Goal: Task Accomplishment & Management: Use online tool/utility

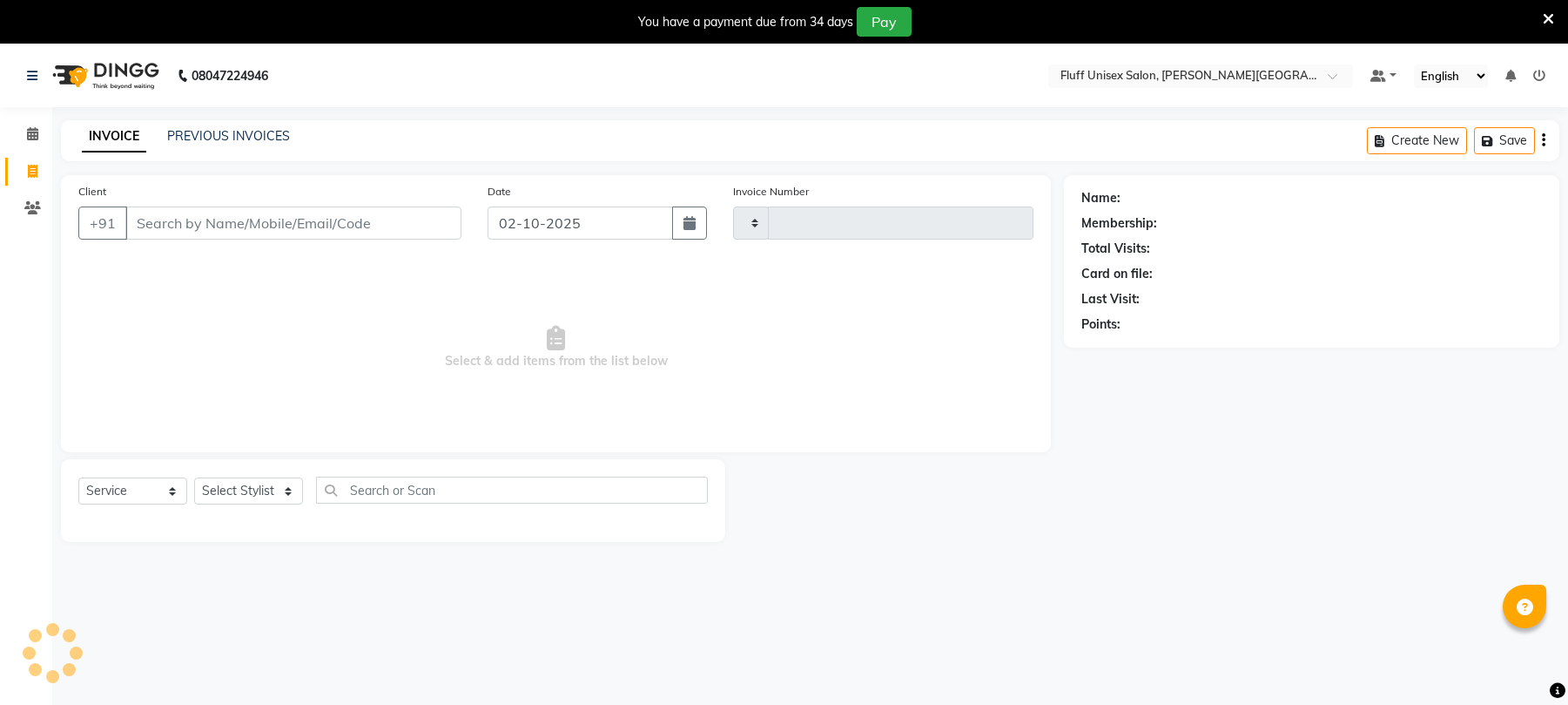
select select "service"
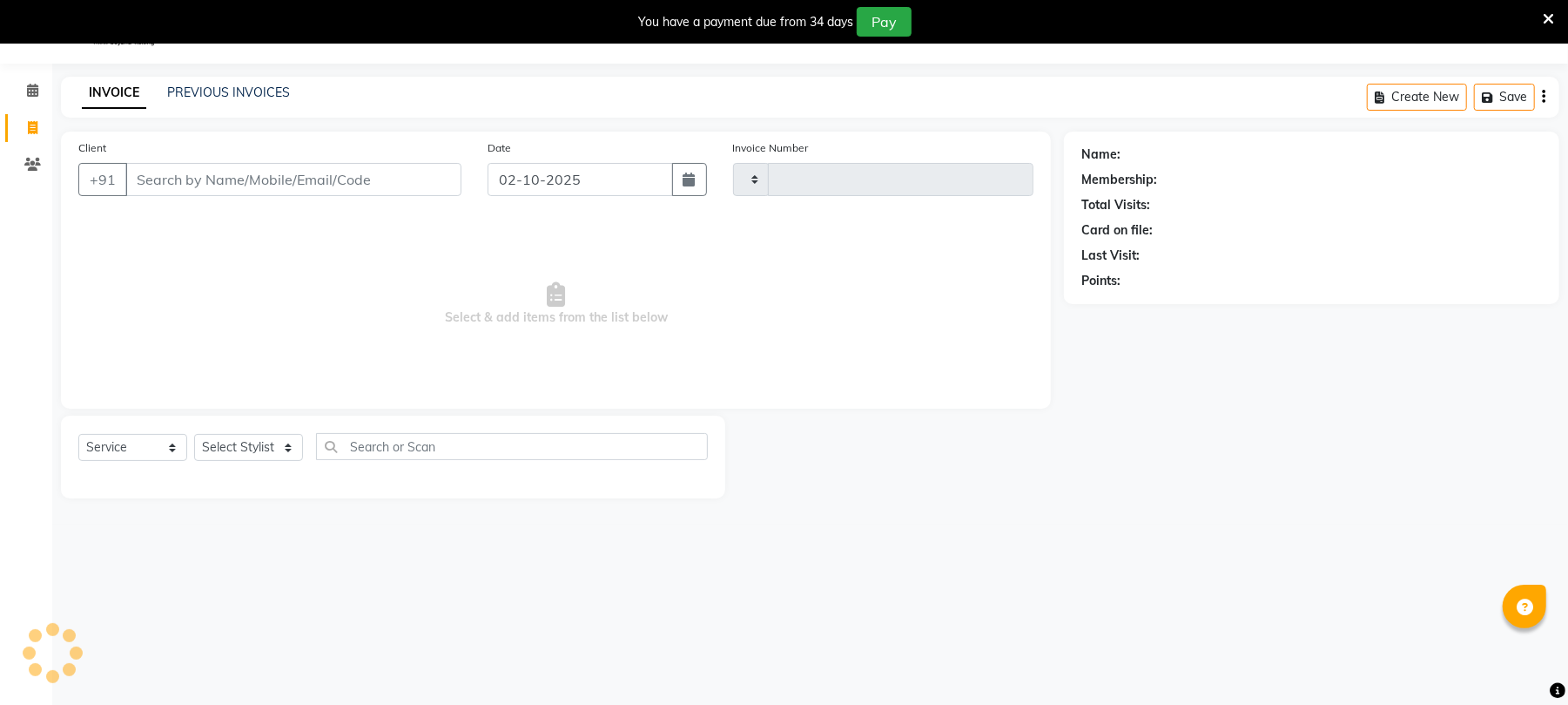
type input "2606"
select select "32"
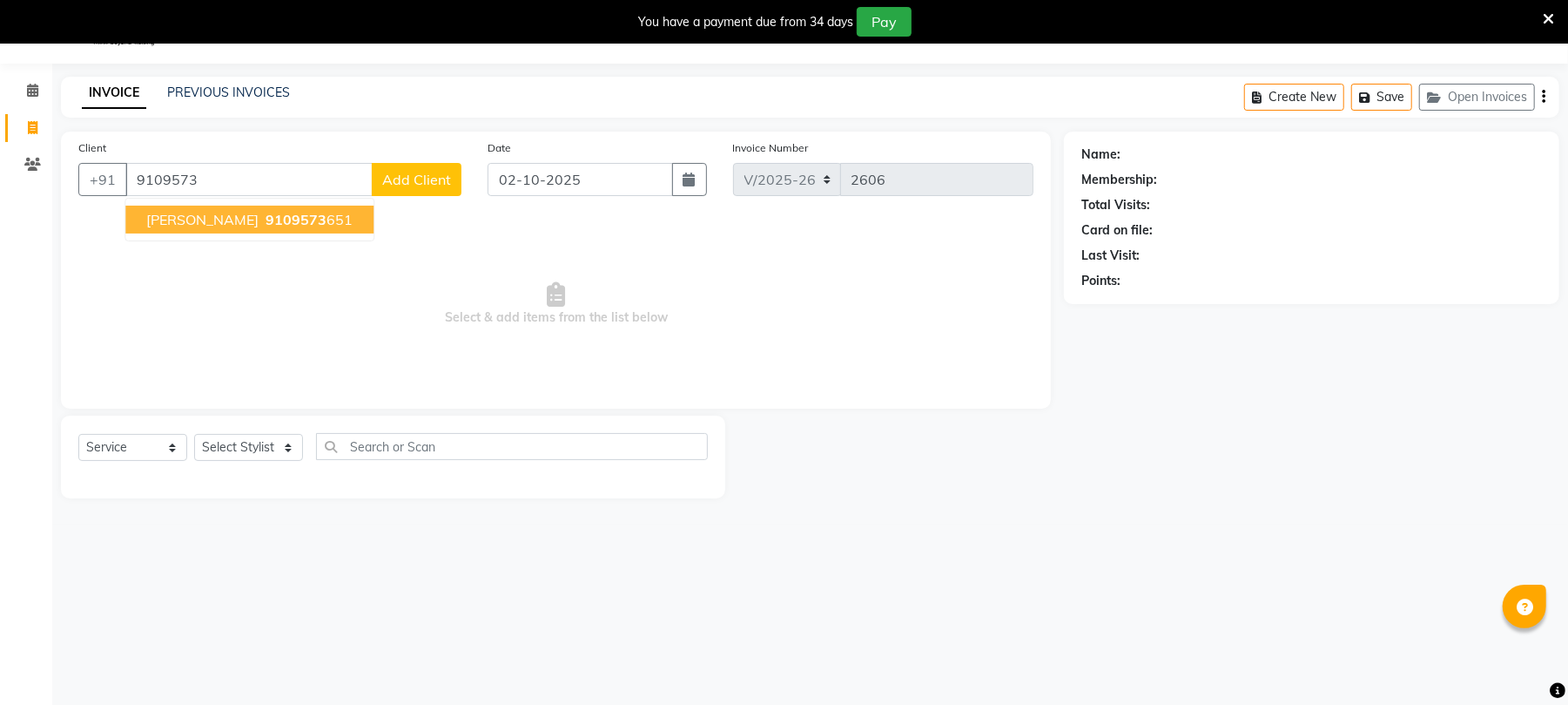
click at [165, 230] on button "[PERSON_NAME] mam 9109573 651" at bounding box center [250, 219] width 248 height 28
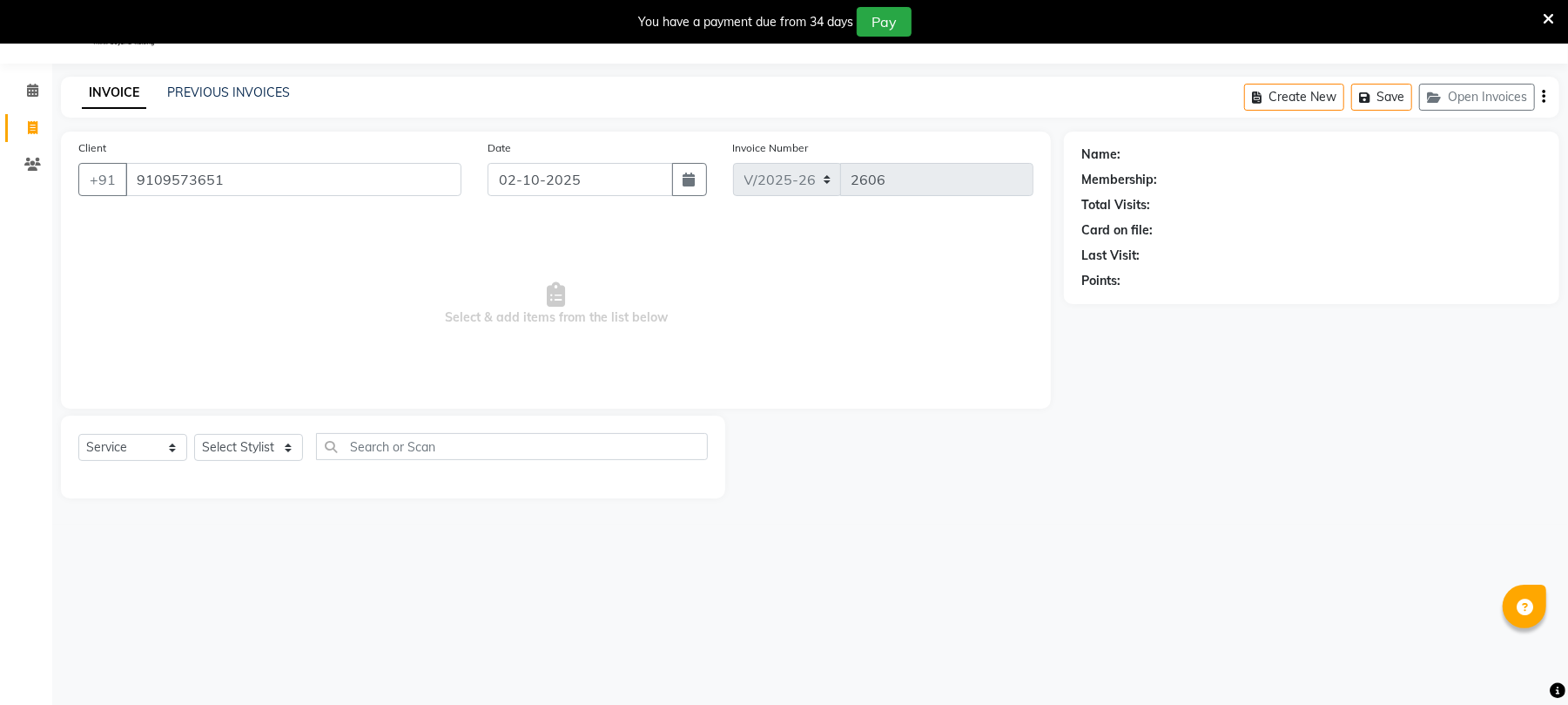
type input "9109573651"
drag, startPoint x: 286, startPoint y: 446, endPoint x: 275, endPoint y: 458, distance: 16.3
click at [282, 446] on select "Select Stylist Chinu [PERSON_NAME] Reception Rohit" at bounding box center [249, 447] width 108 height 27
select select "32299"
click at [195, 434] on select "Select Stylist Chinu [PERSON_NAME] Reception Rohit" at bounding box center [249, 447] width 108 height 27
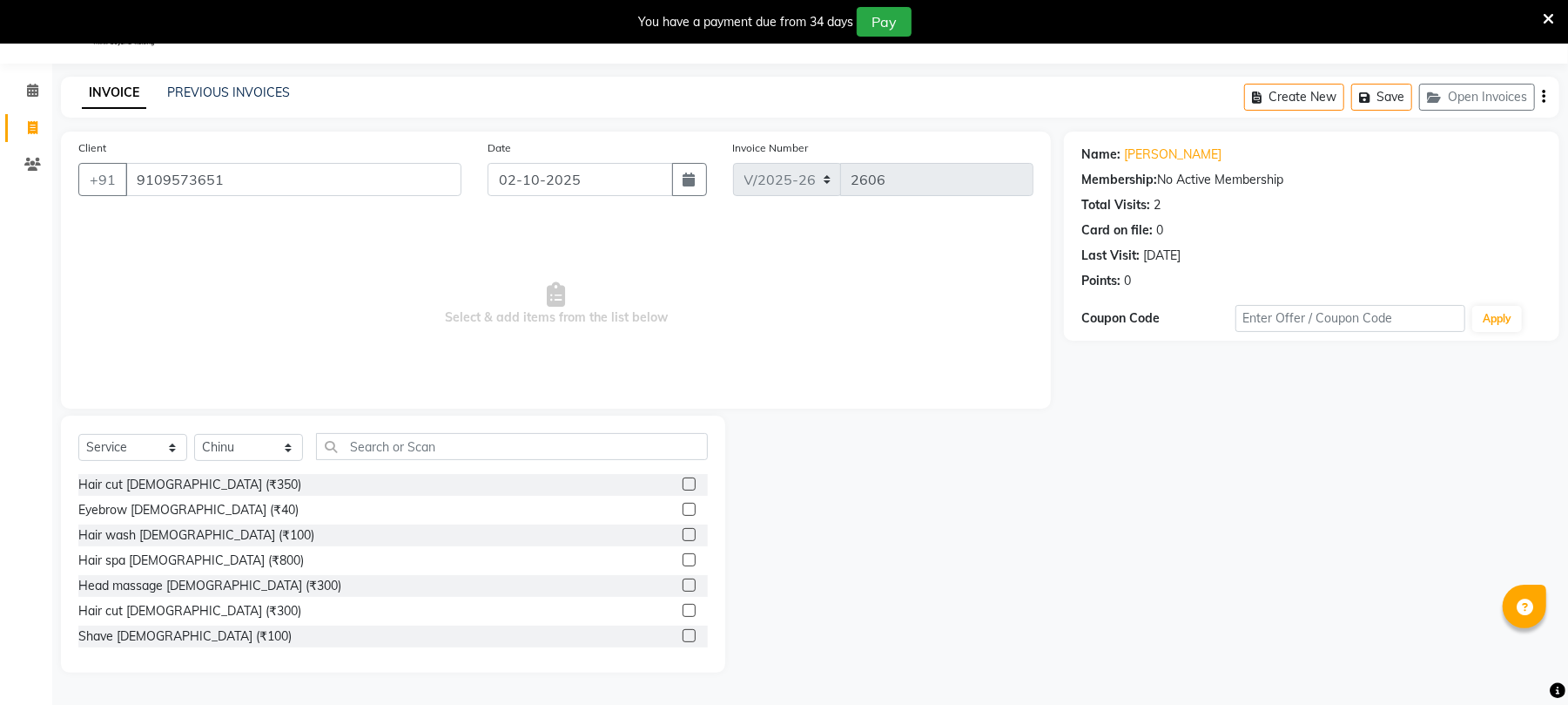
drag, startPoint x: 671, startPoint y: 486, endPoint x: 679, endPoint y: 468, distance: 19.7
click at [682, 486] on label at bounding box center [688, 483] width 13 height 13
click at [682, 486] on input "checkbox" at bounding box center [688, 485] width 12 height 12
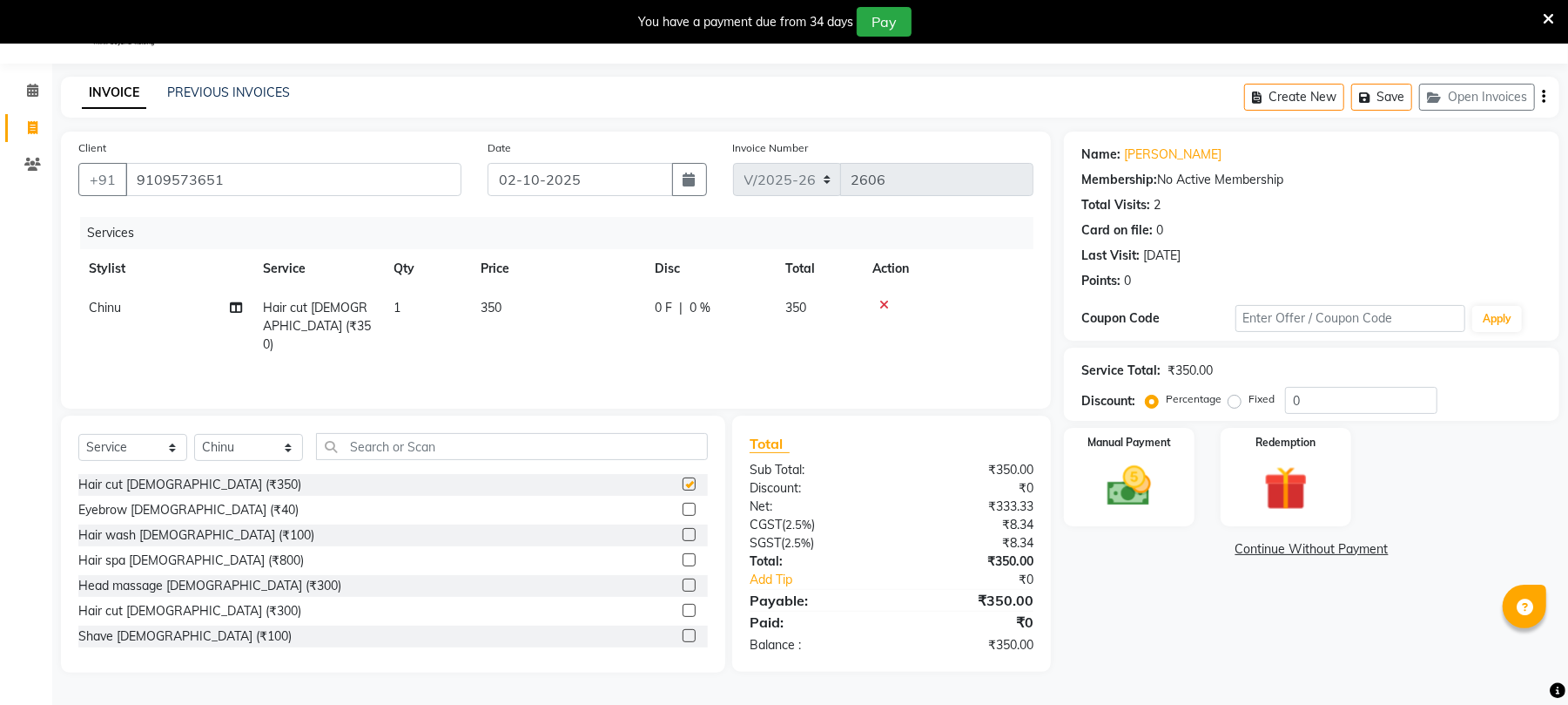
checkbox input "false"
click at [516, 290] on td "350" at bounding box center [558, 326] width 174 height 76
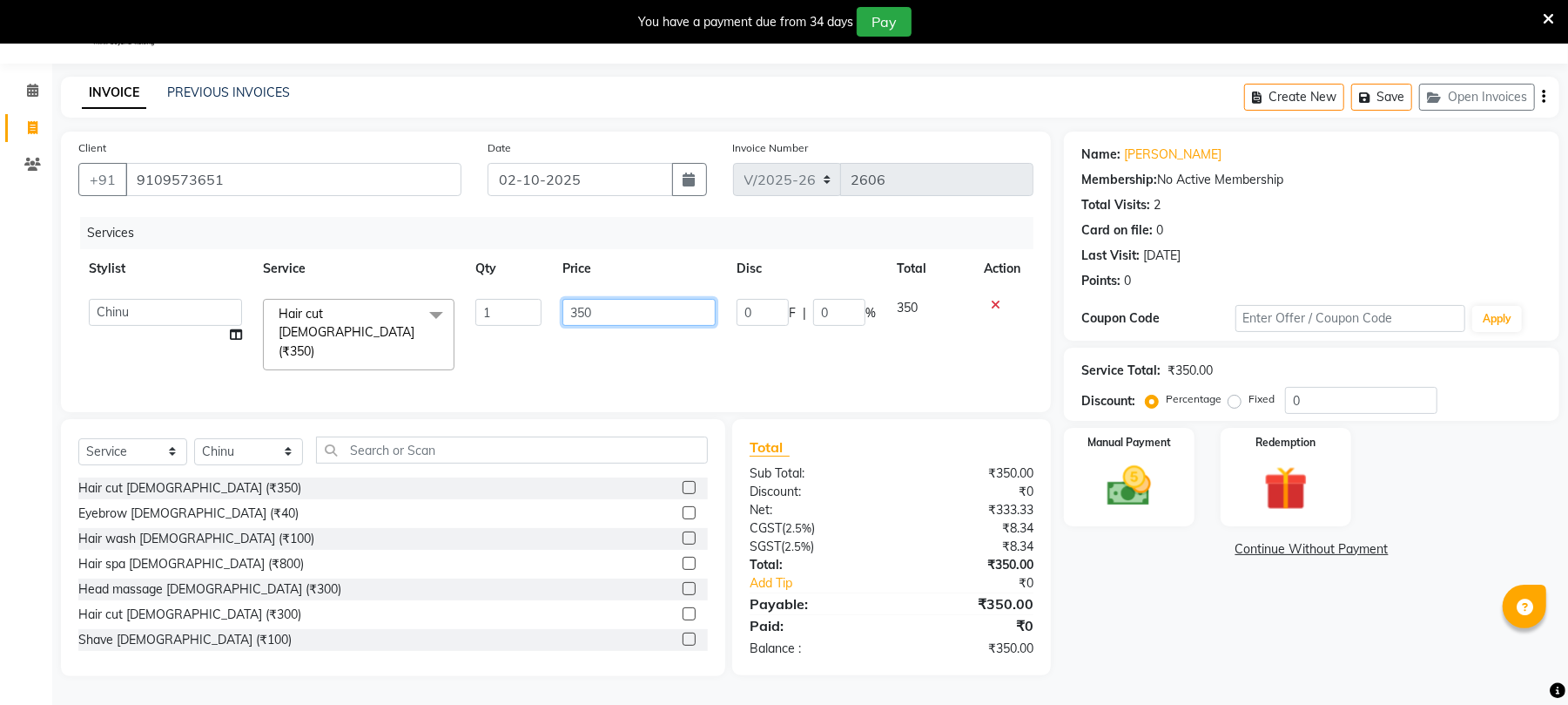
click at [611, 307] on input "350" at bounding box center [639, 312] width 153 height 27
type input "3"
type input "400"
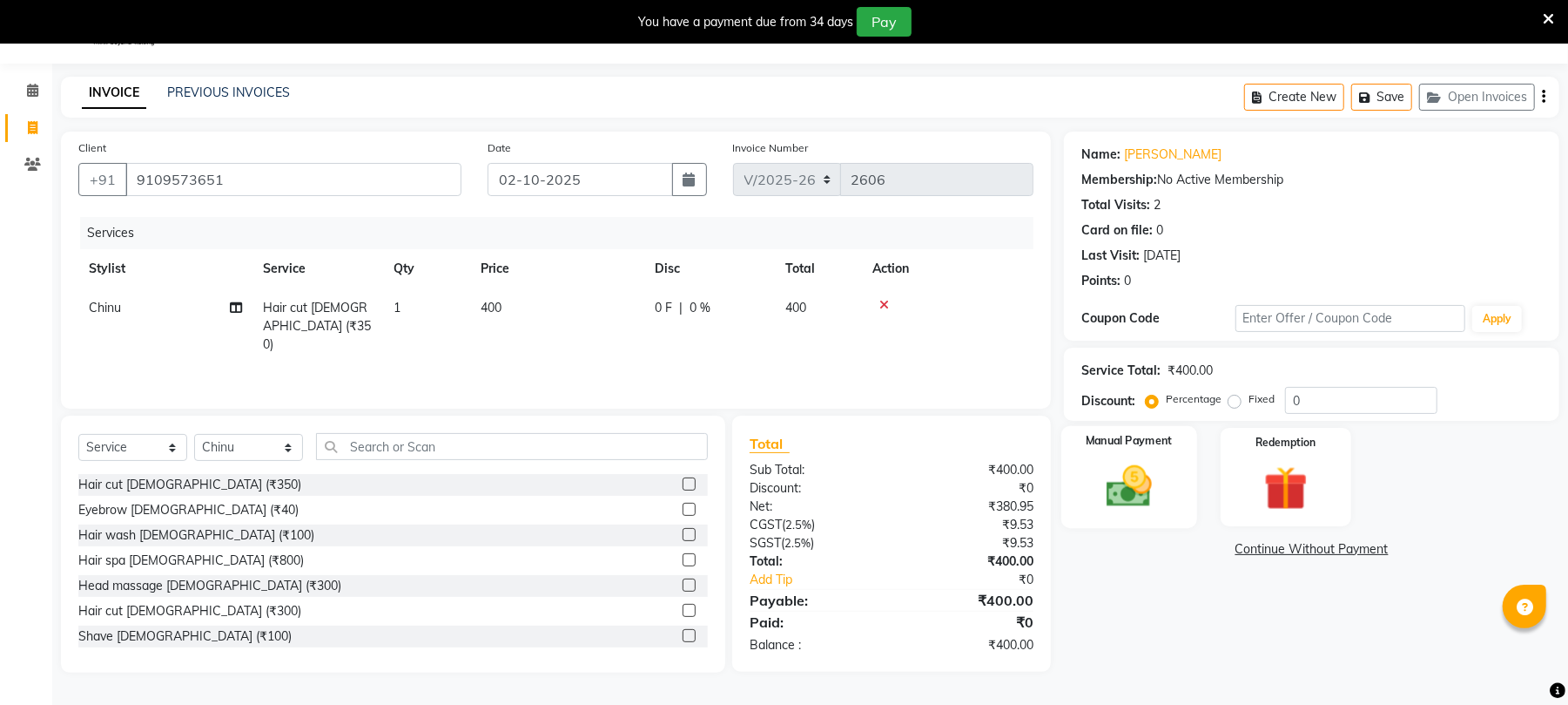
click at [1144, 489] on img at bounding box center [1129, 486] width 75 height 53
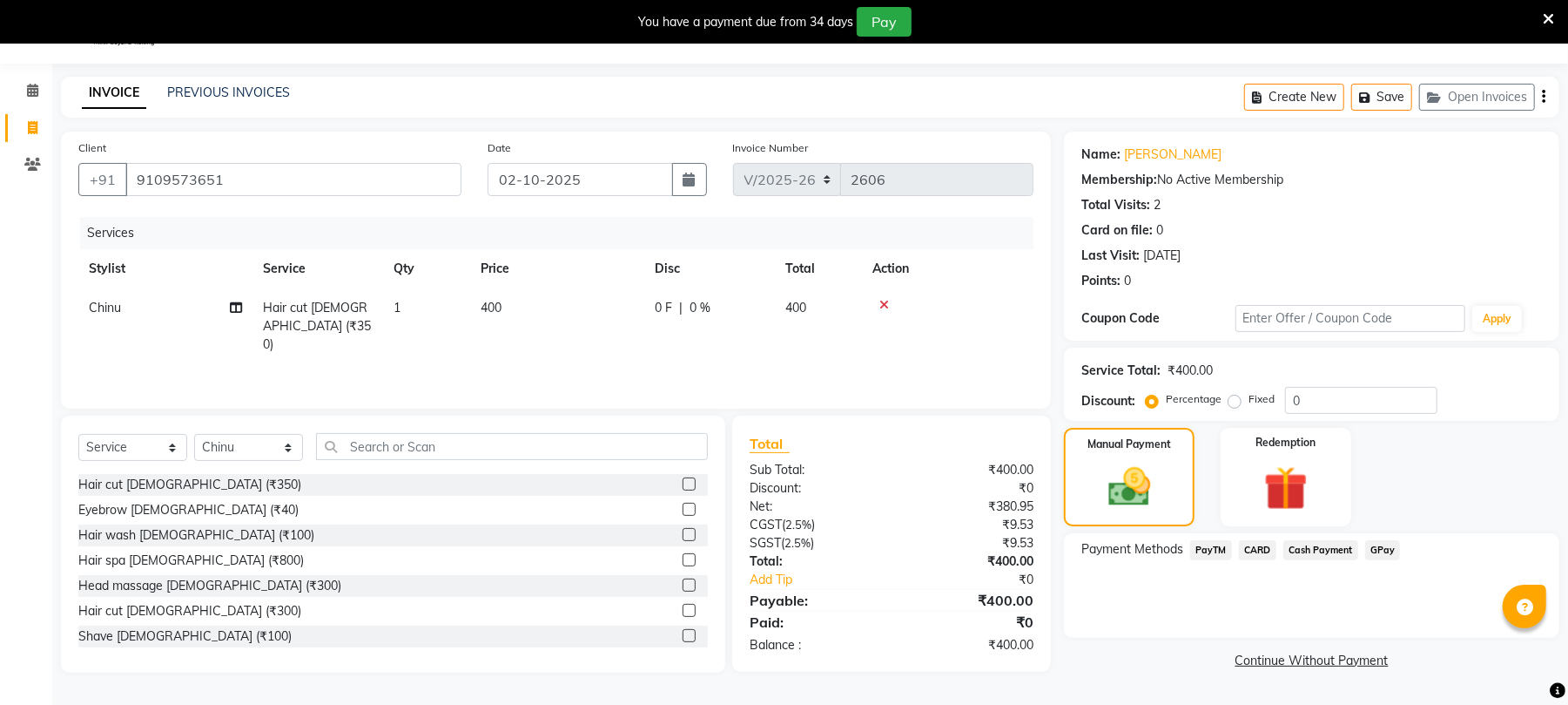
click at [1319, 541] on span "Cash Payment" at bounding box center [1320, 550] width 75 height 20
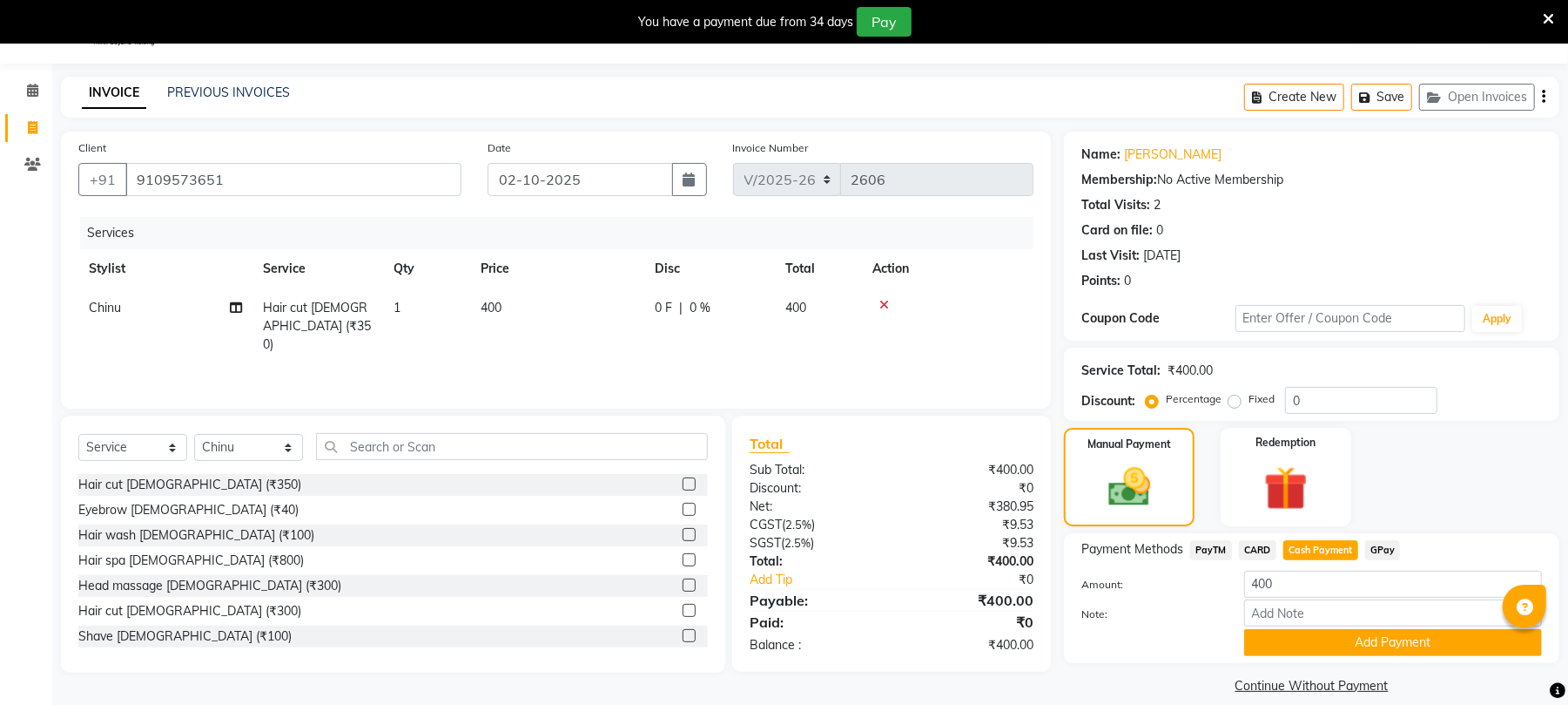
click at [1382, 548] on span "GPay" at bounding box center [1382, 550] width 36 height 20
click at [1375, 635] on button "Add Payment" at bounding box center [1393, 642] width 298 height 27
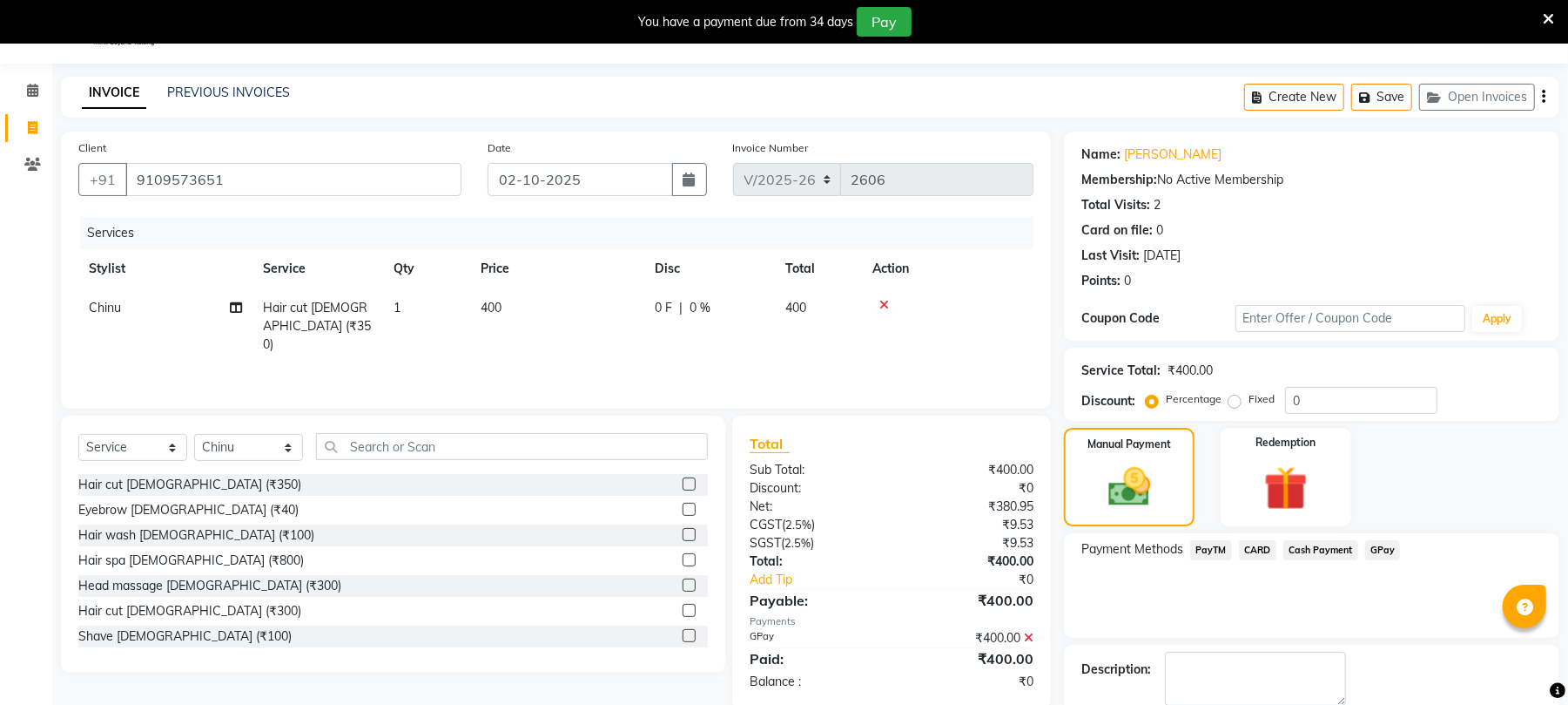
scroll to position [138, 0]
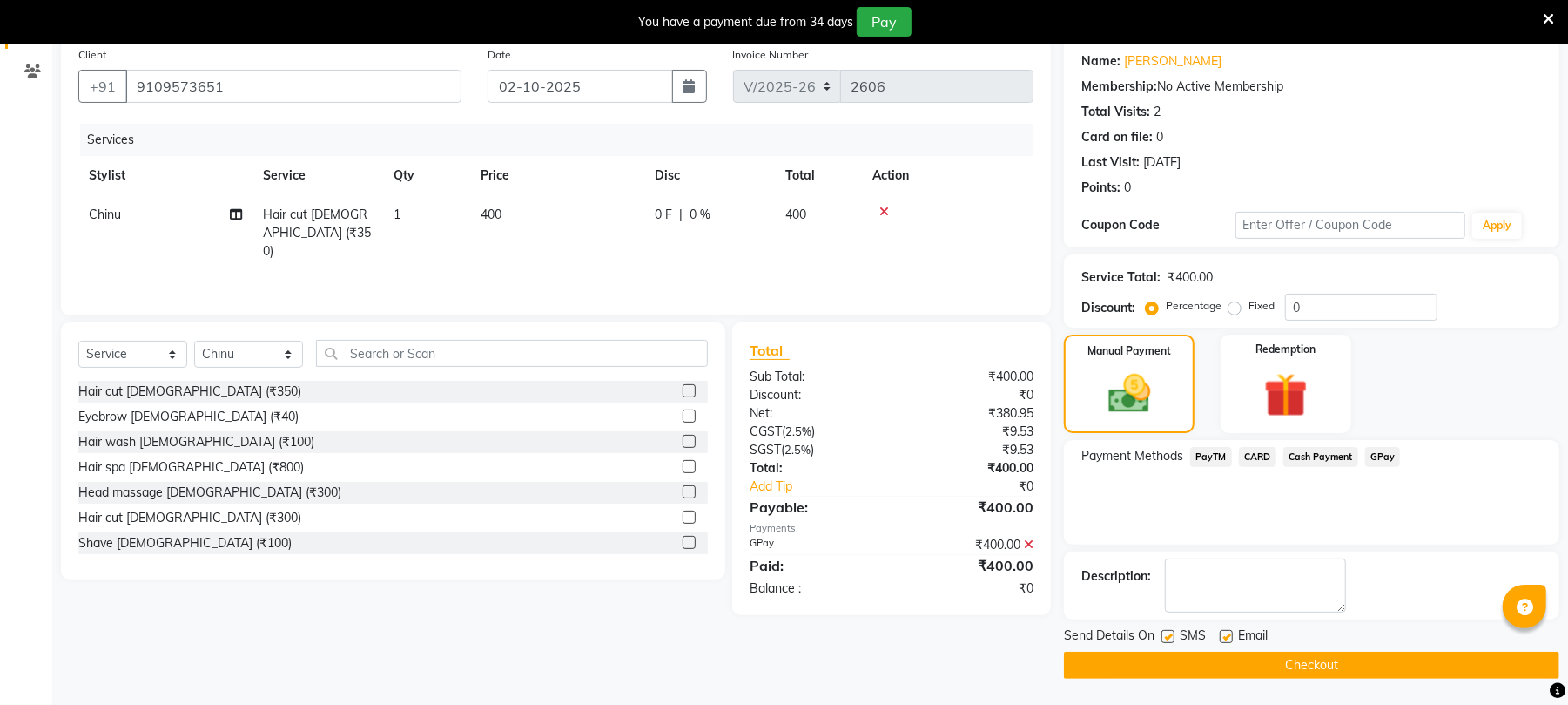
click at [1367, 665] on button "Checkout" at bounding box center [1312, 665] width 496 height 27
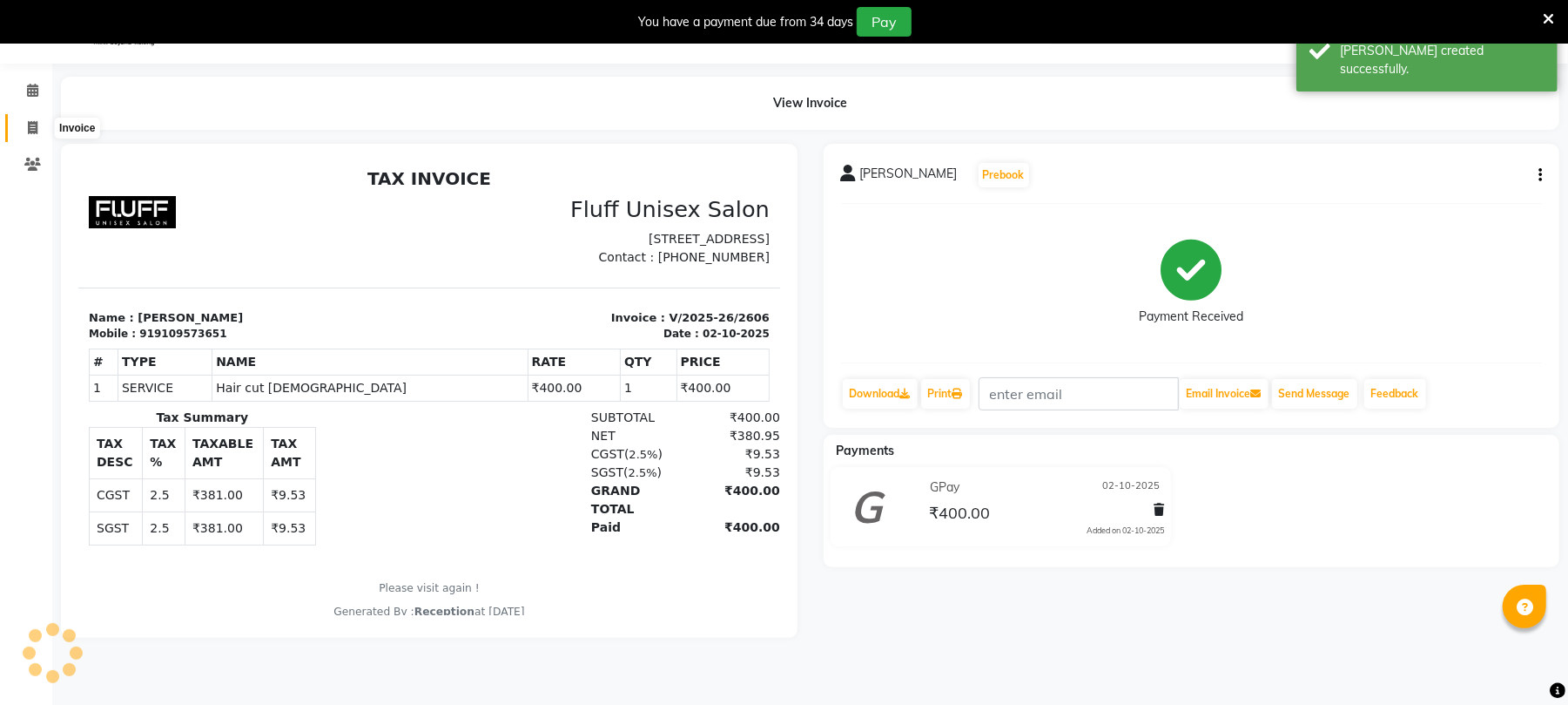
click at [30, 118] on span at bounding box center [32, 128] width 30 height 20
select select "service"
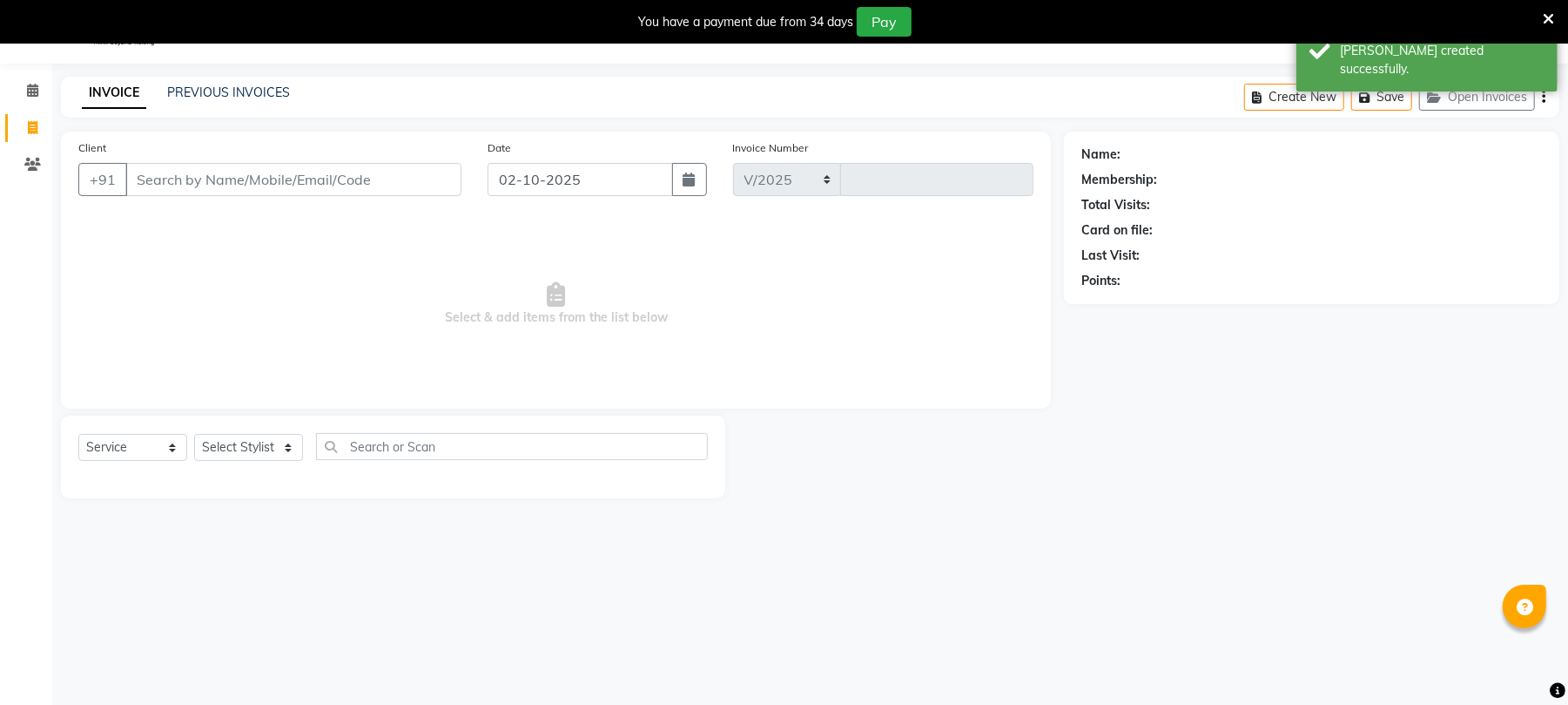
select select "32"
type input "2607"
click at [150, 186] on input "Client" at bounding box center [293, 179] width 336 height 33
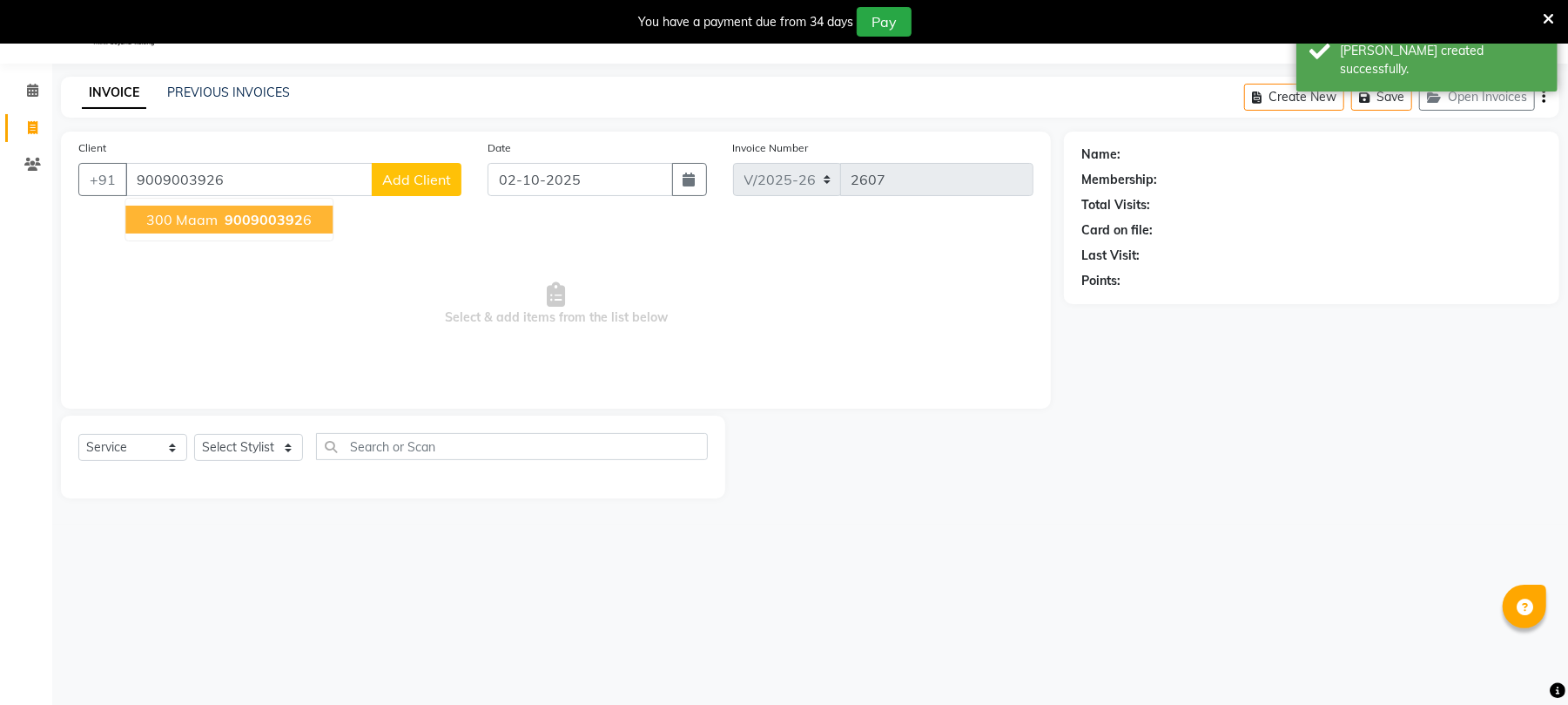
type input "9009003926"
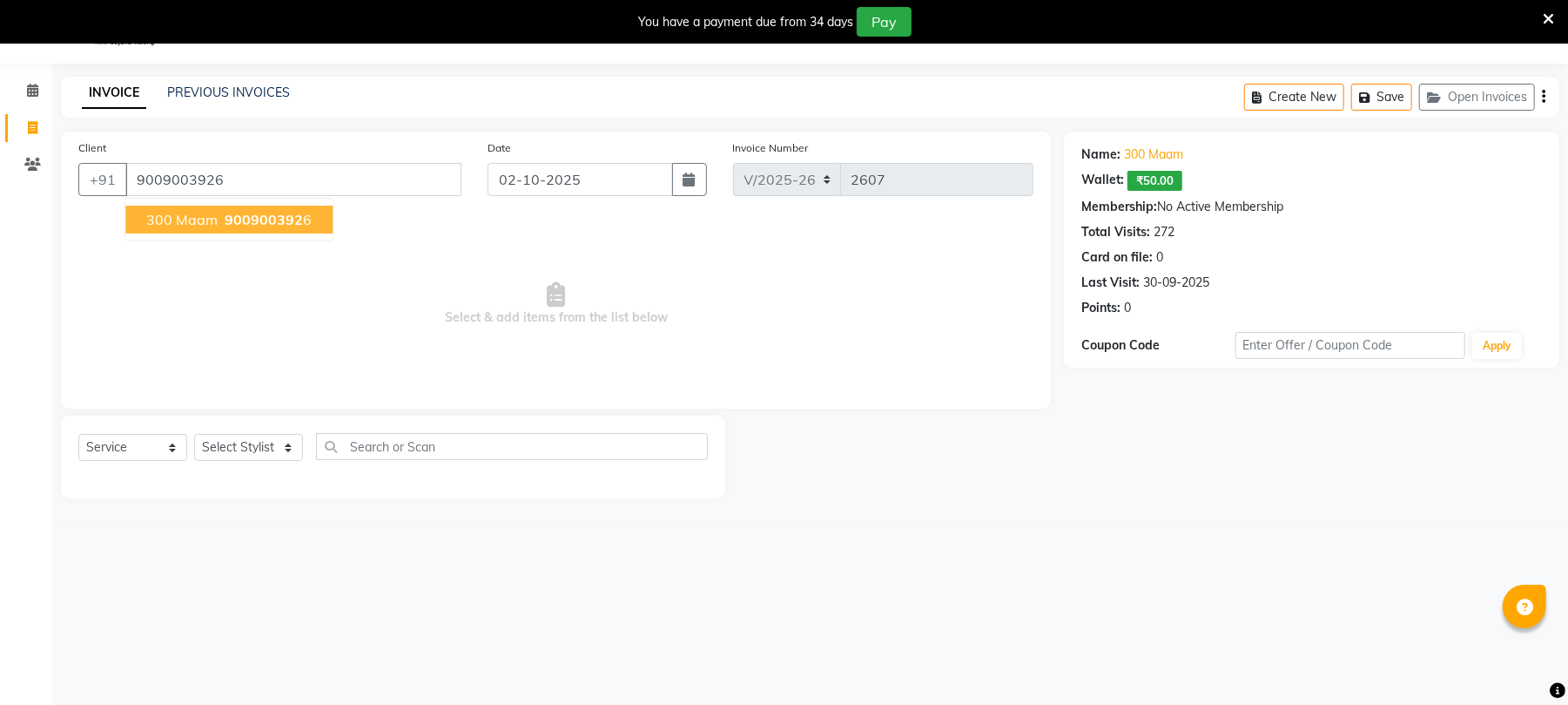
click at [155, 214] on span "300 maam" at bounding box center [182, 220] width 72 height 17
click at [284, 444] on select "Select Stylist Chinu [PERSON_NAME] Reception Rohit" at bounding box center [249, 447] width 108 height 27
select select "32299"
click at [195, 434] on select "Select Stylist Chinu [PERSON_NAME] Reception Rohit" at bounding box center [249, 447] width 108 height 27
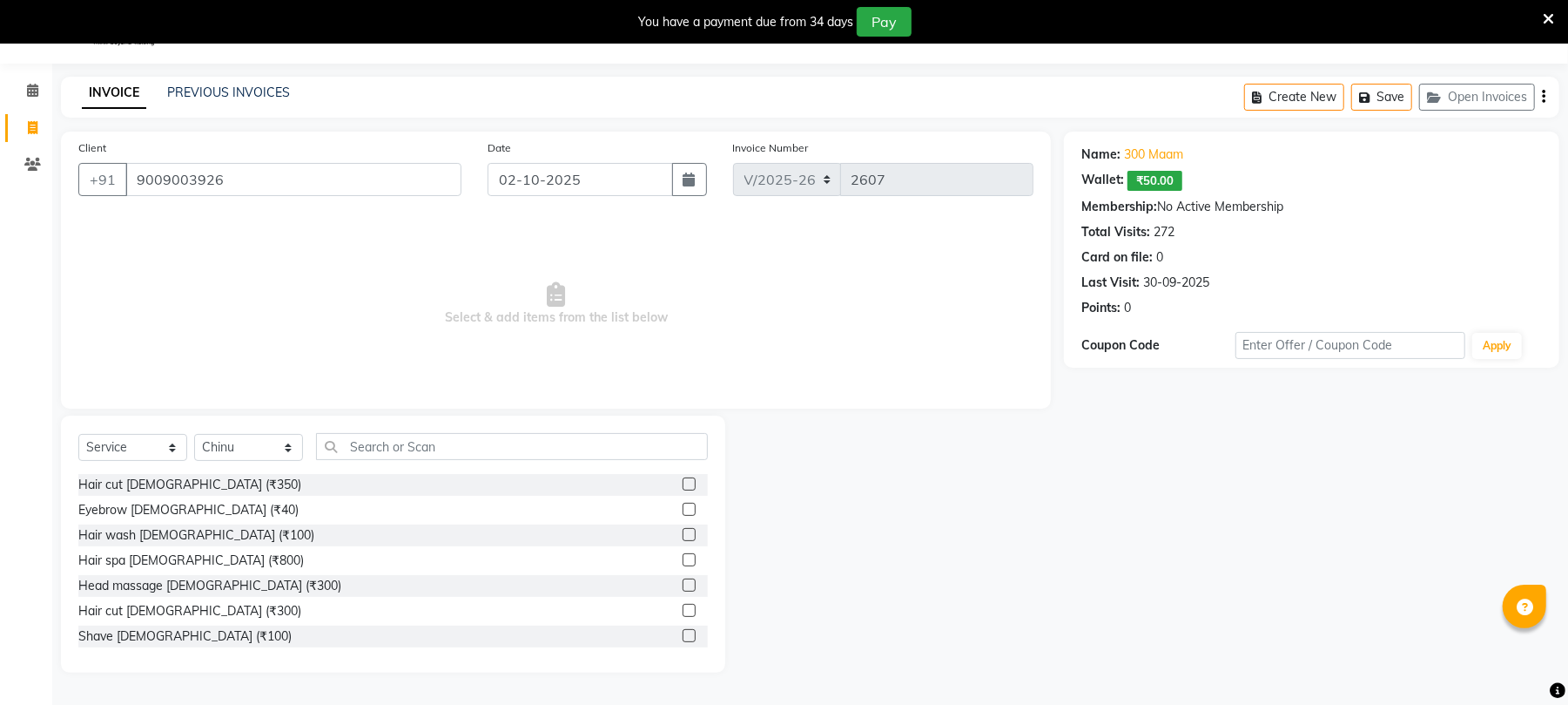
click at [682, 510] on label at bounding box center [688, 508] width 13 height 13
click at [682, 510] on input "checkbox" at bounding box center [688, 510] width 12 height 12
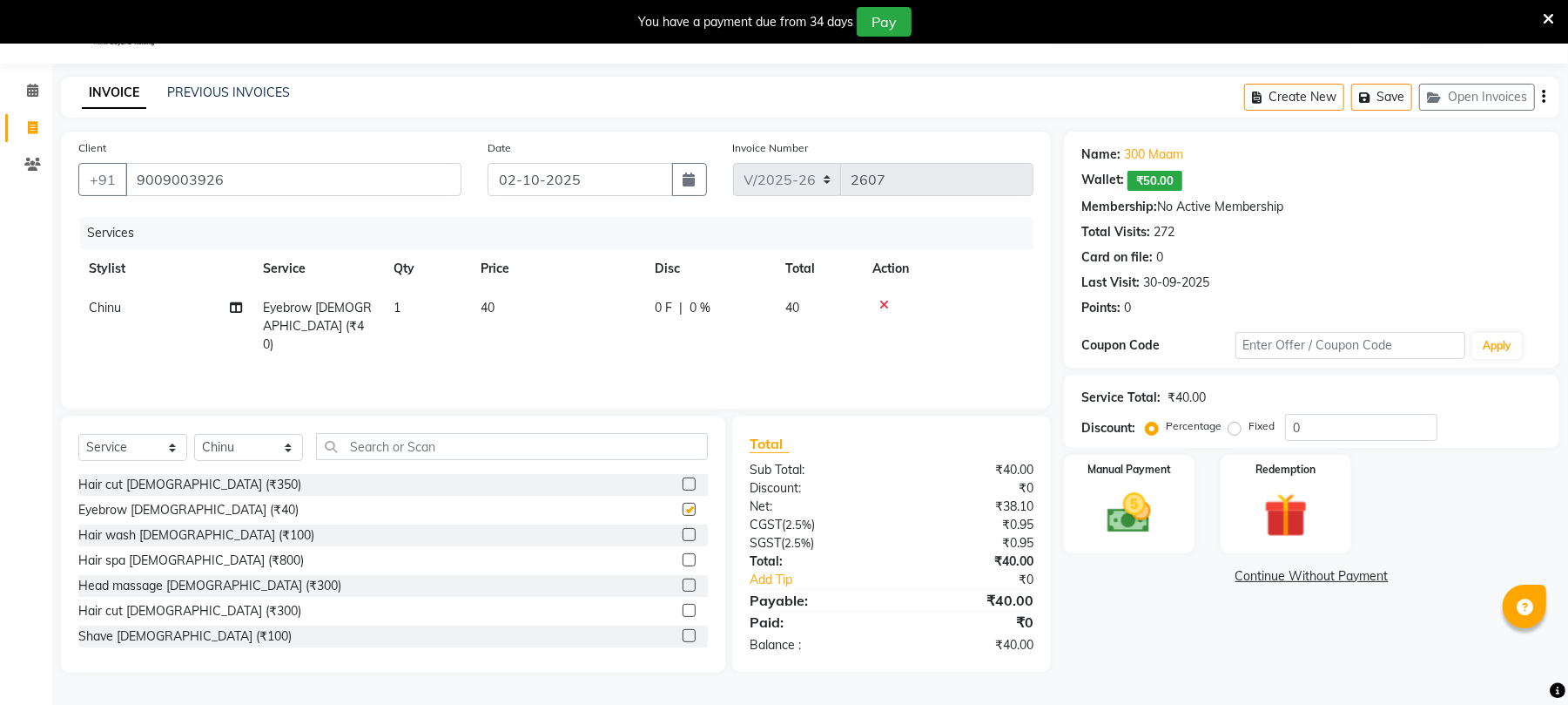
checkbox input "false"
click at [548, 303] on td "40" at bounding box center [558, 326] width 174 height 76
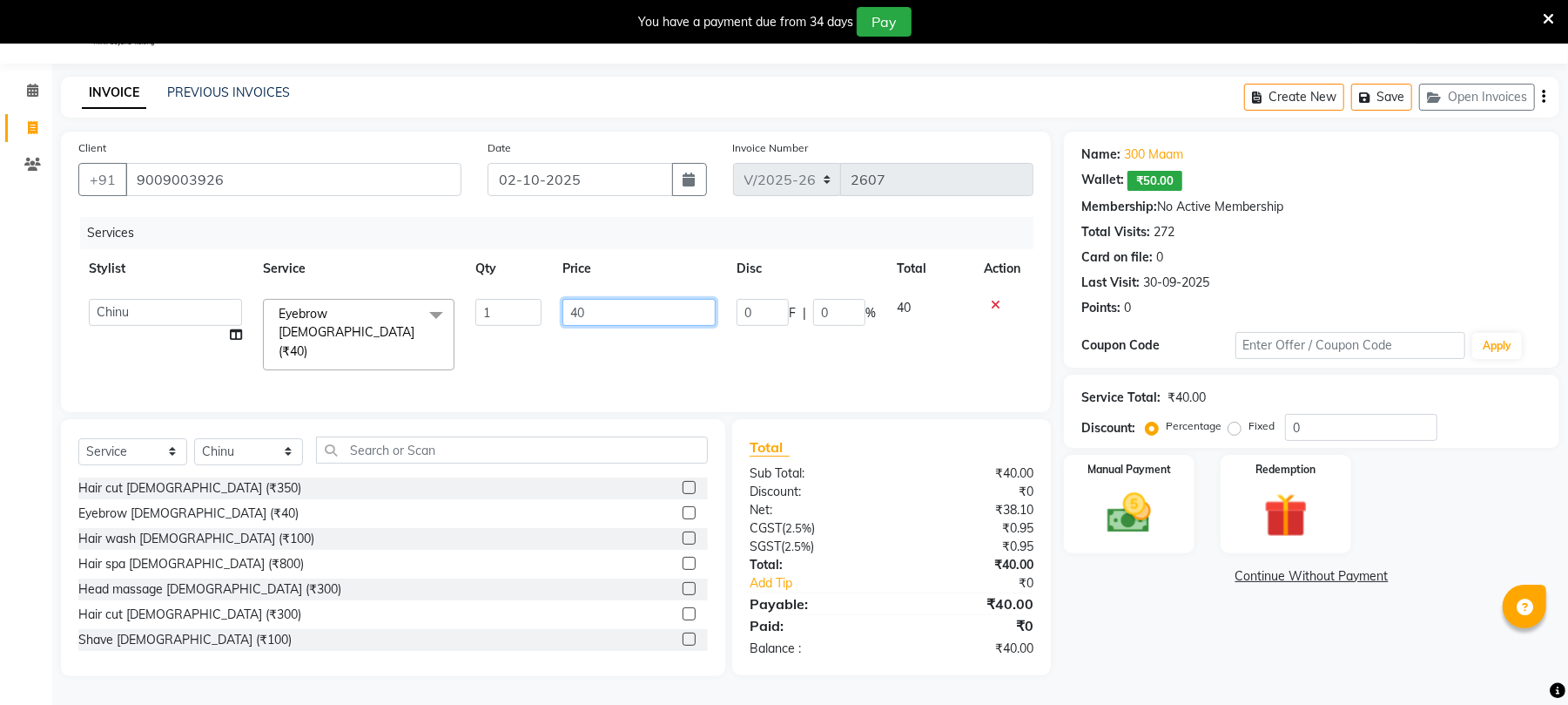
click at [588, 307] on input "40" at bounding box center [639, 312] width 153 height 27
type input "4"
type input "20"
click at [1101, 498] on img at bounding box center [1129, 513] width 75 height 53
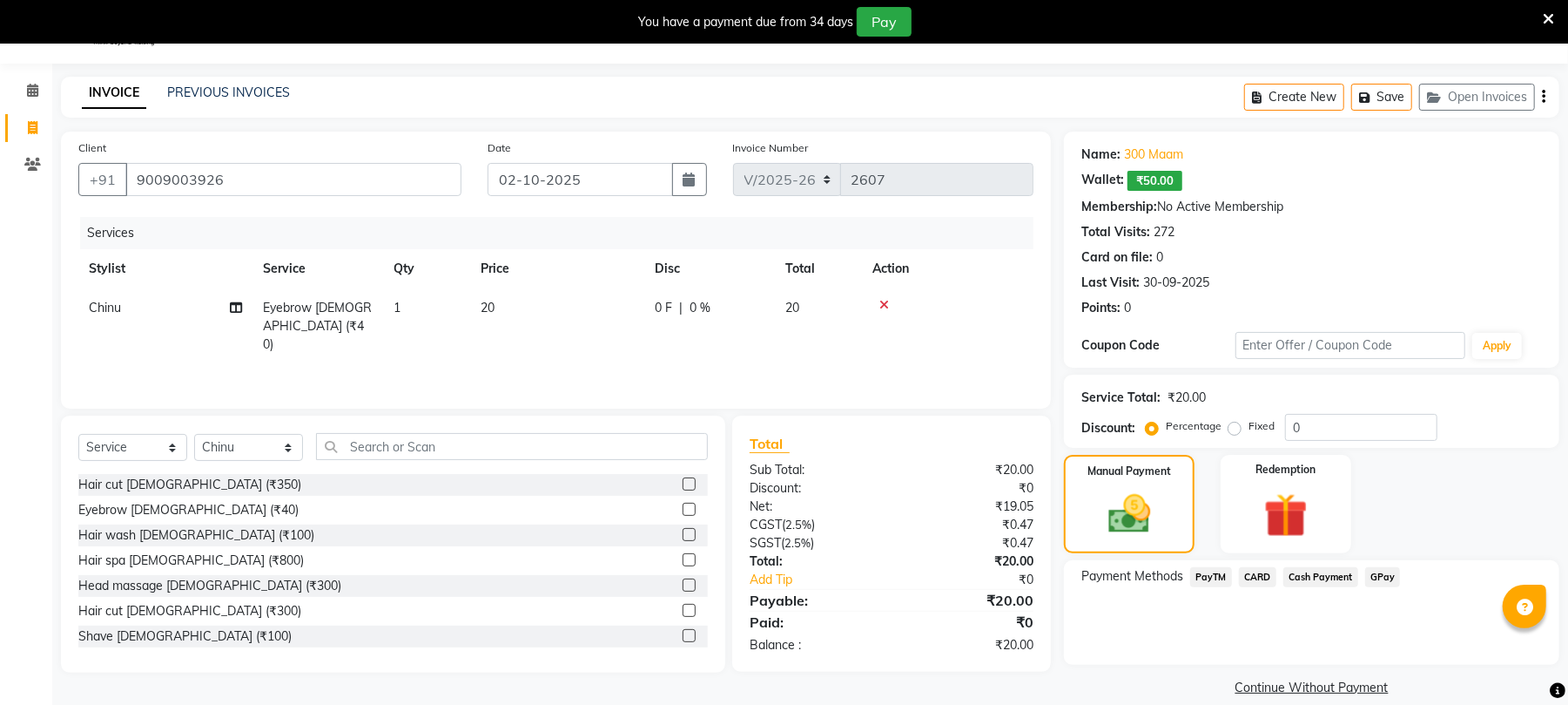
click at [1301, 568] on span "Cash Payment" at bounding box center [1320, 577] width 75 height 20
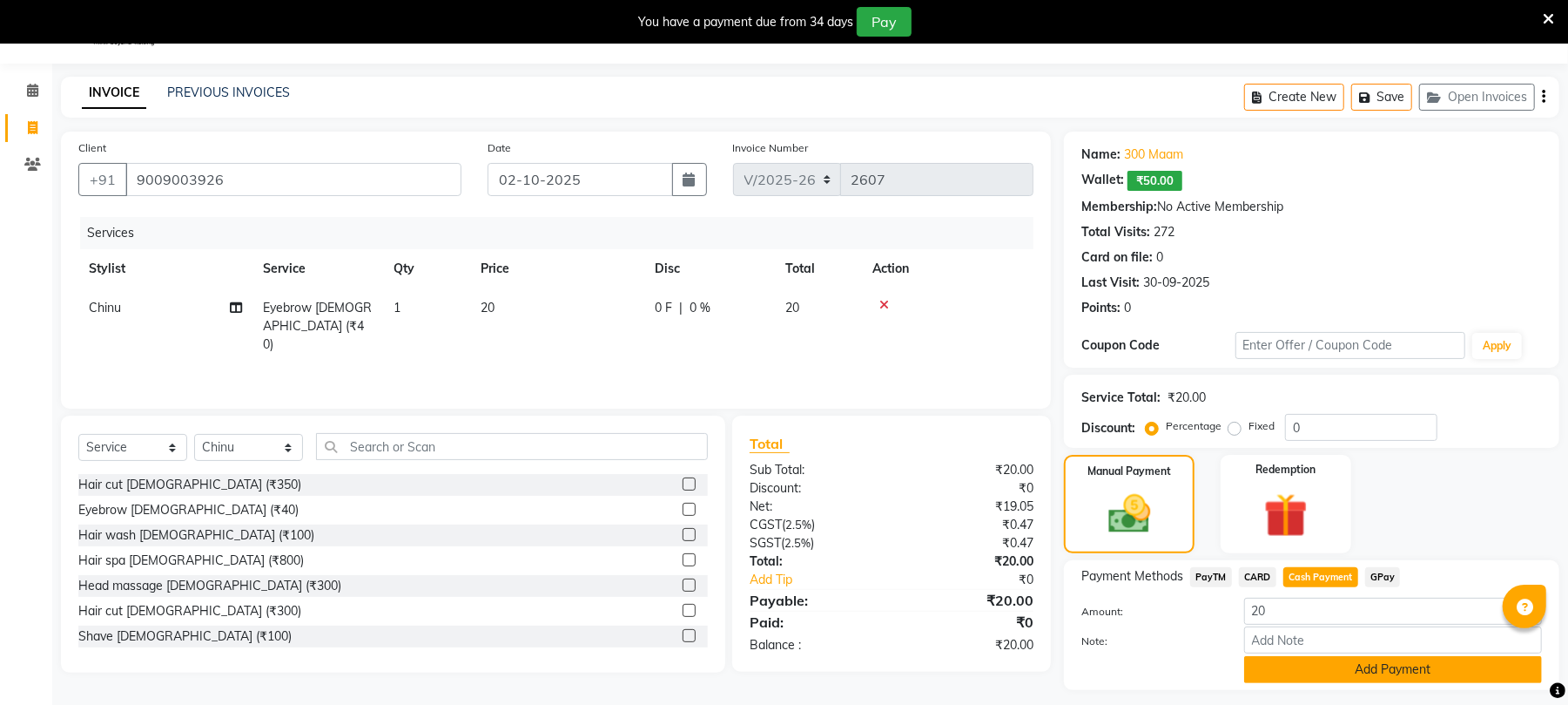
click at [1355, 663] on button "Add Payment" at bounding box center [1393, 669] width 298 height 27
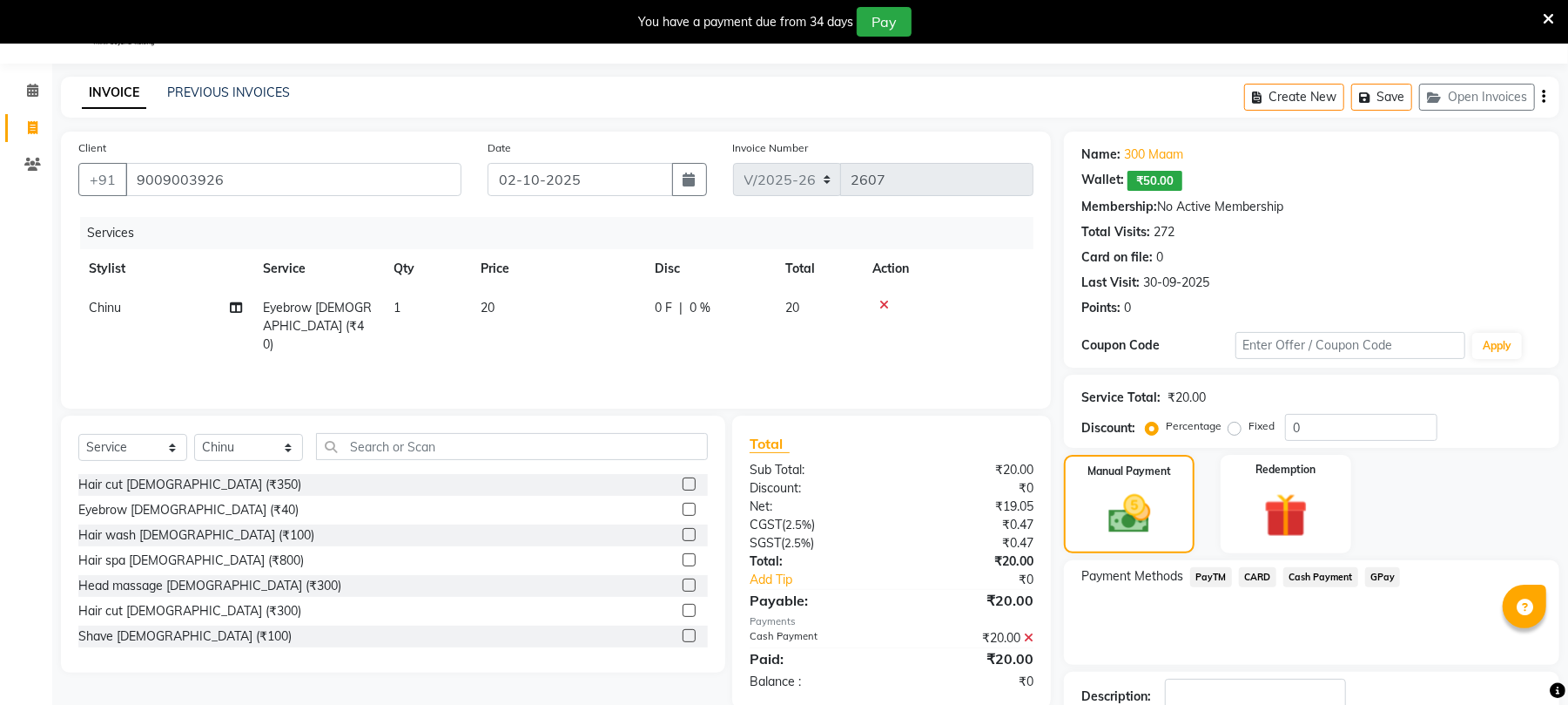
scroll to position [165, 0]
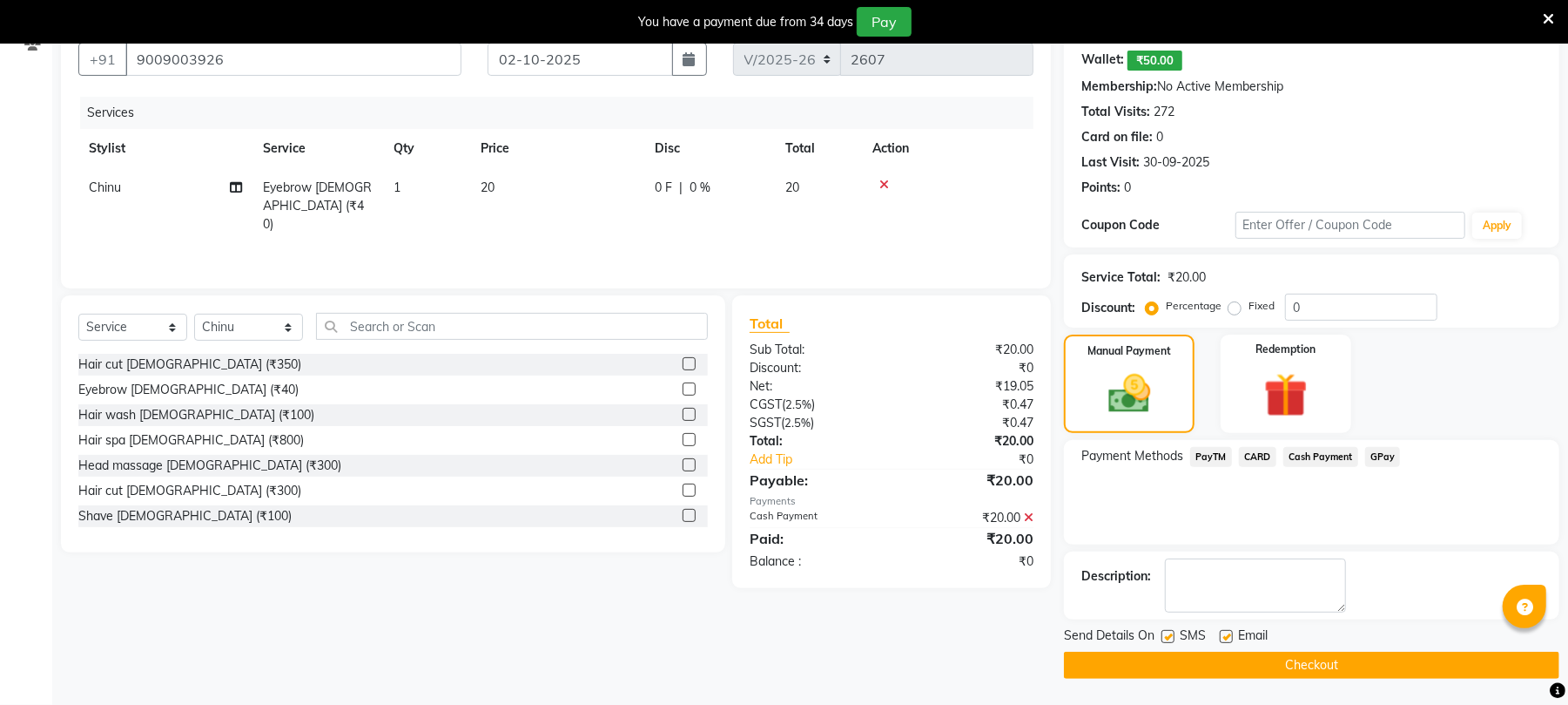
click at [1354, 659] on button "Checkout" at bounding box center [1312, 665] width 496 height 27
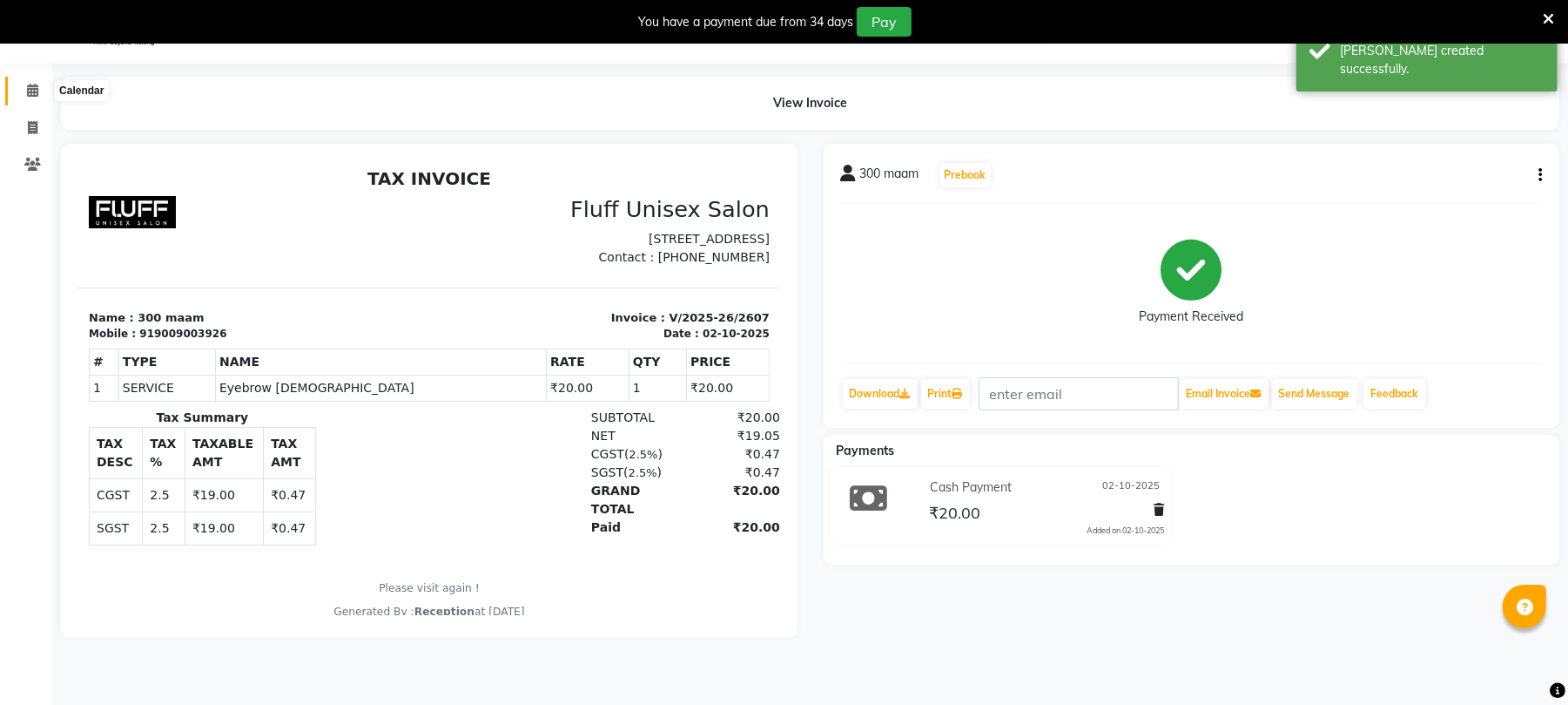
click at [30, 81] on span at bounding box center [32, 91] width 30 height 20
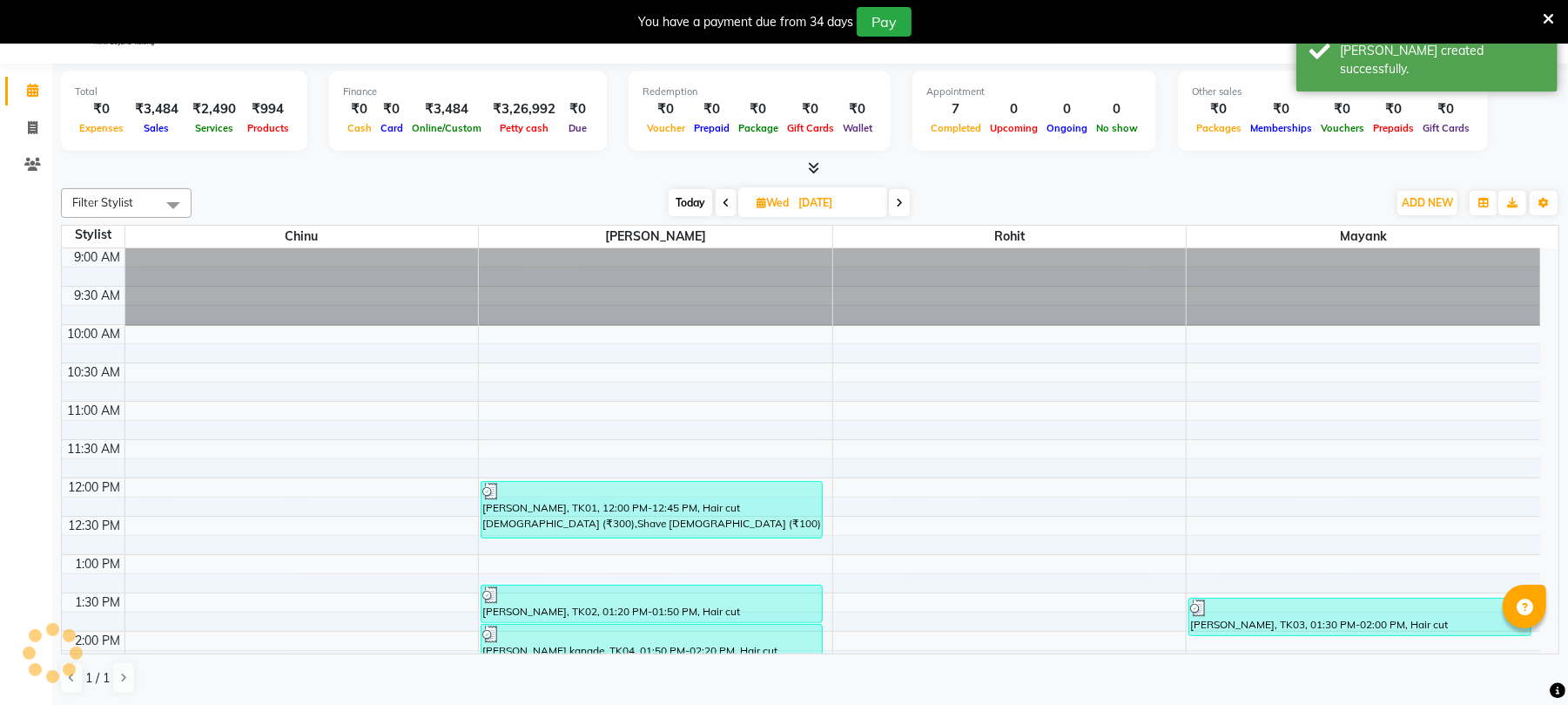
scroll to position [545, 0]
